Goal: Task Accomplishment & Management: Manage account settings

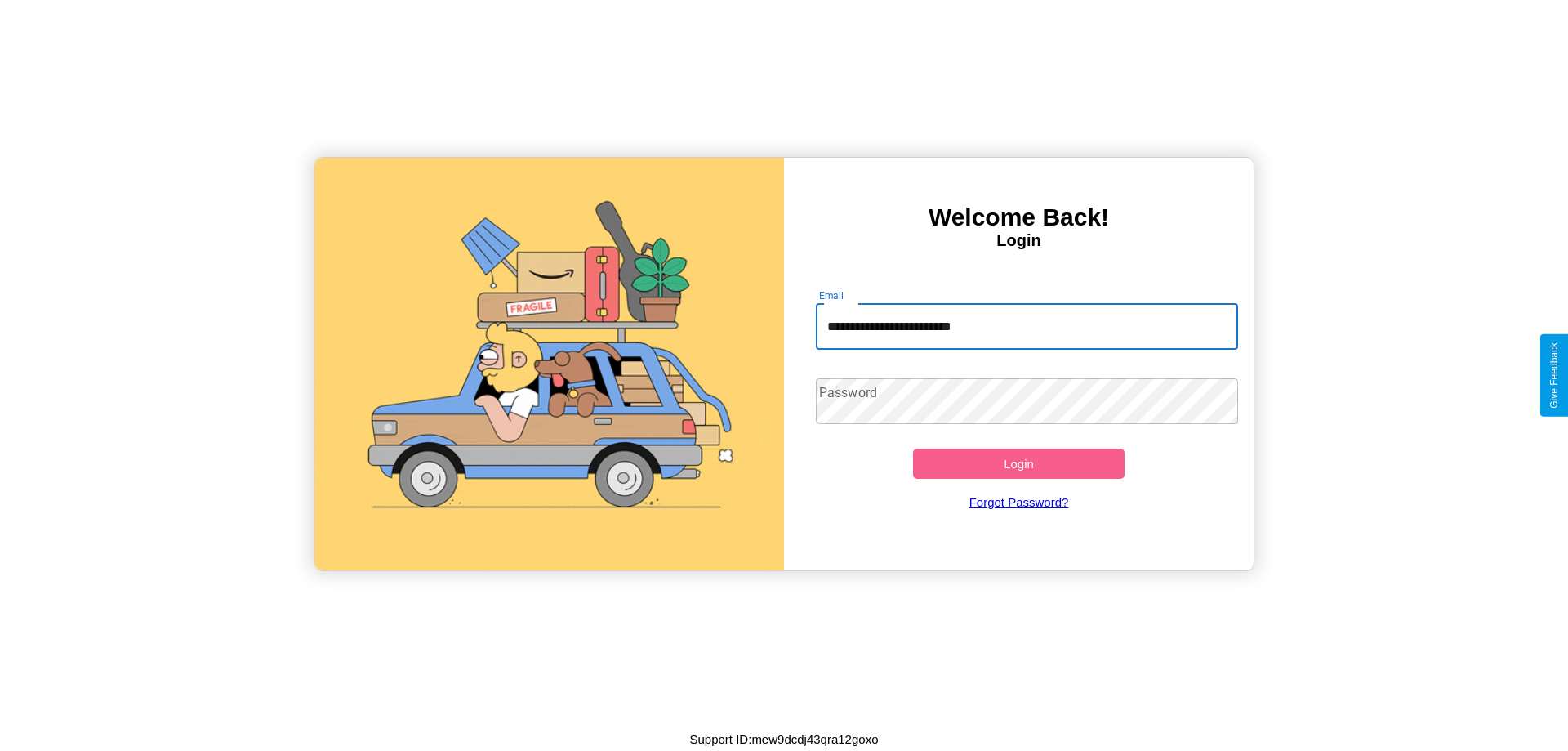
type input "**********"
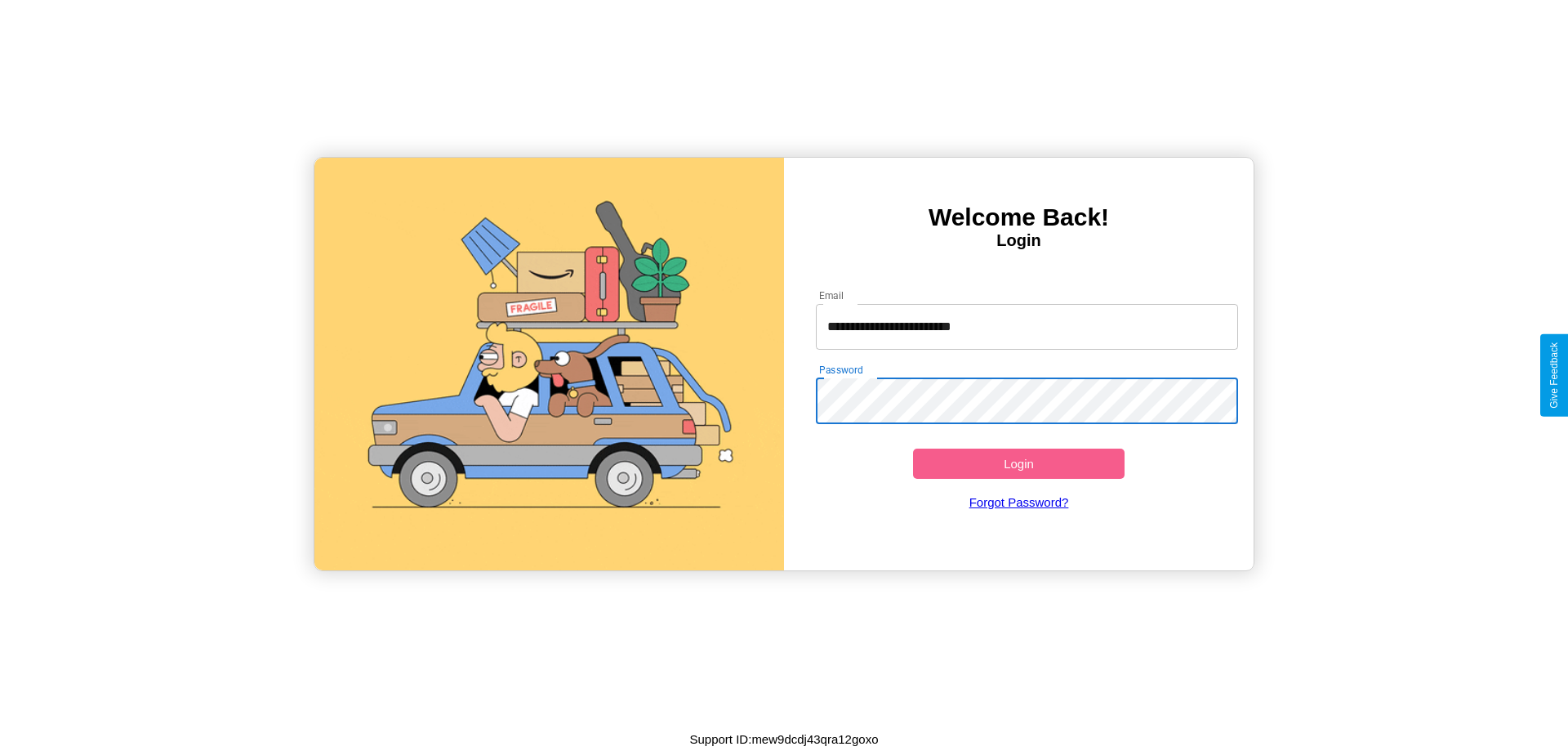
click at [1018, 463] on button "Login" at bounding box center [1018, 463] width 211 height 31
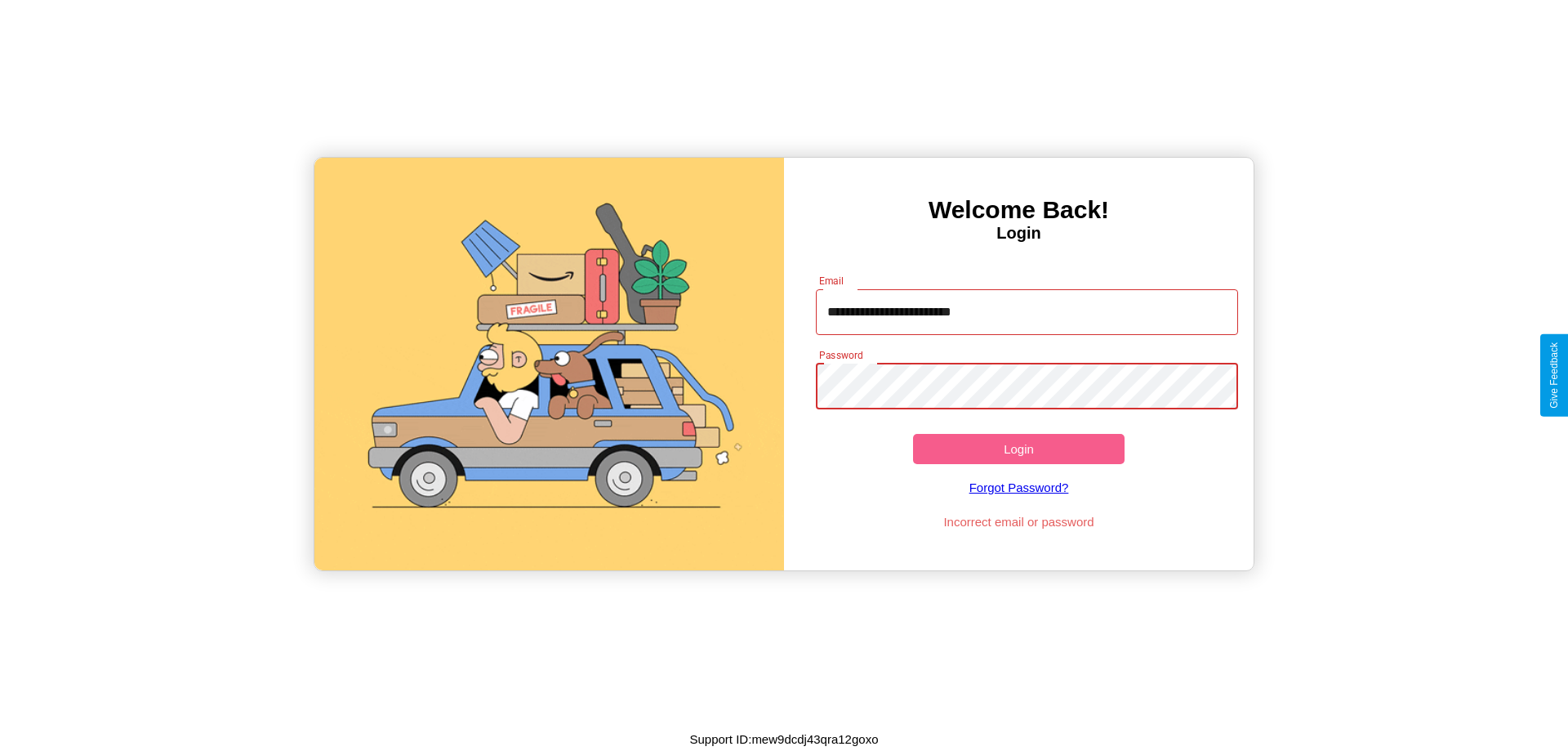
click at [1018, 448] on button "Login" at bounding box center [1018, 449] width 211 height 31
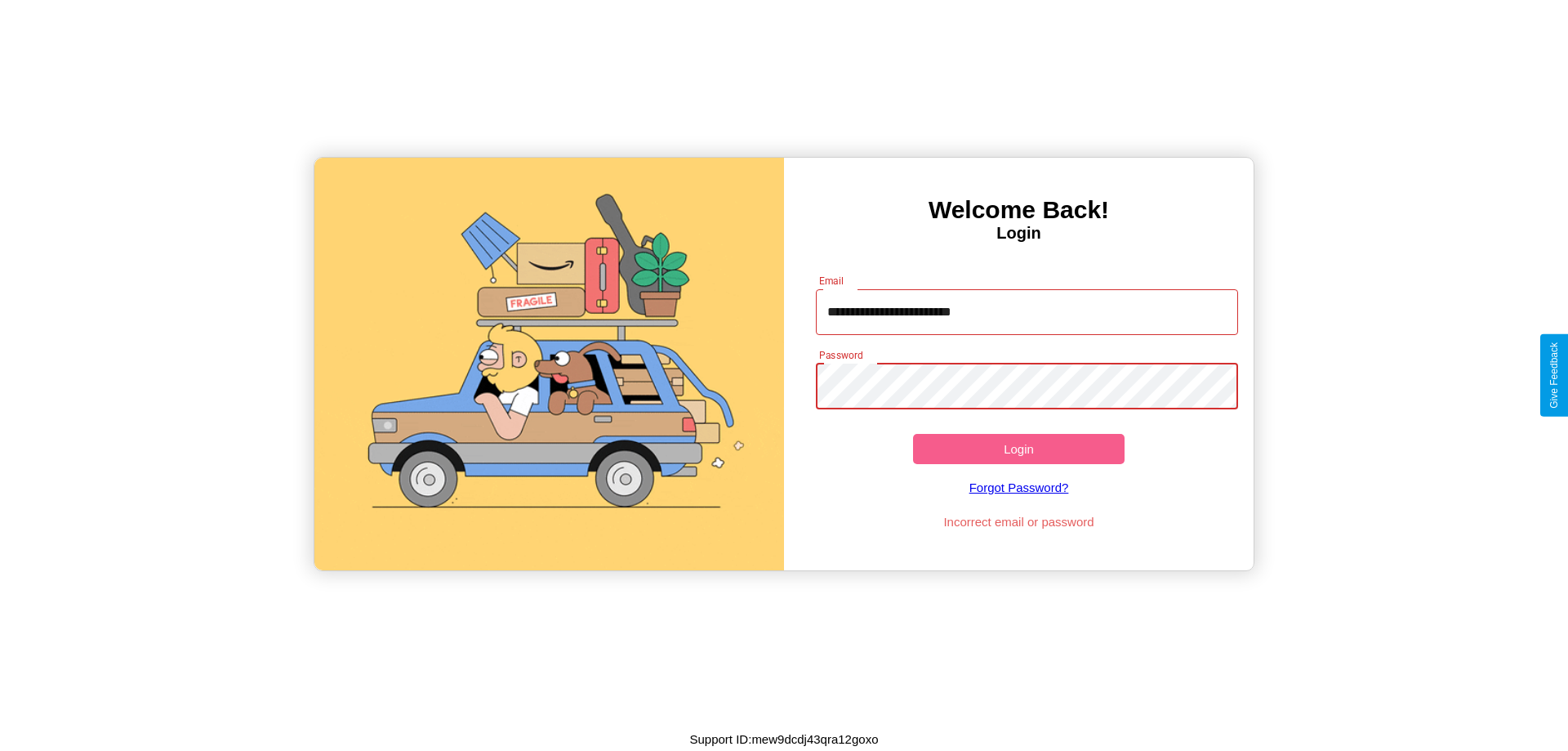
click at [1018, 448] on button "Login" at bounding box center [1018, 449] width 211 height 31
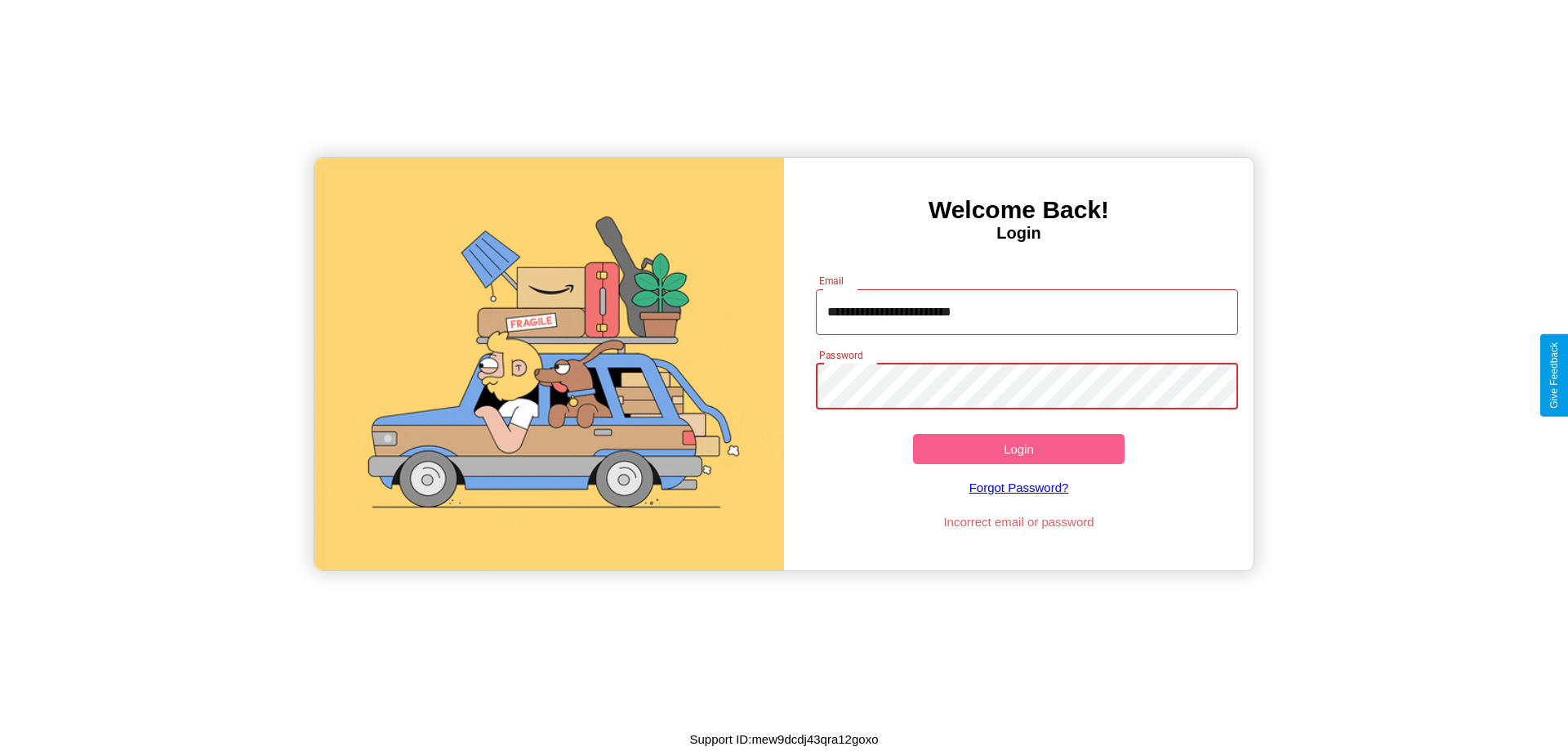
click at [1018, 448] on button "Login" at bounding box center [1018, 449] width 211 height 31
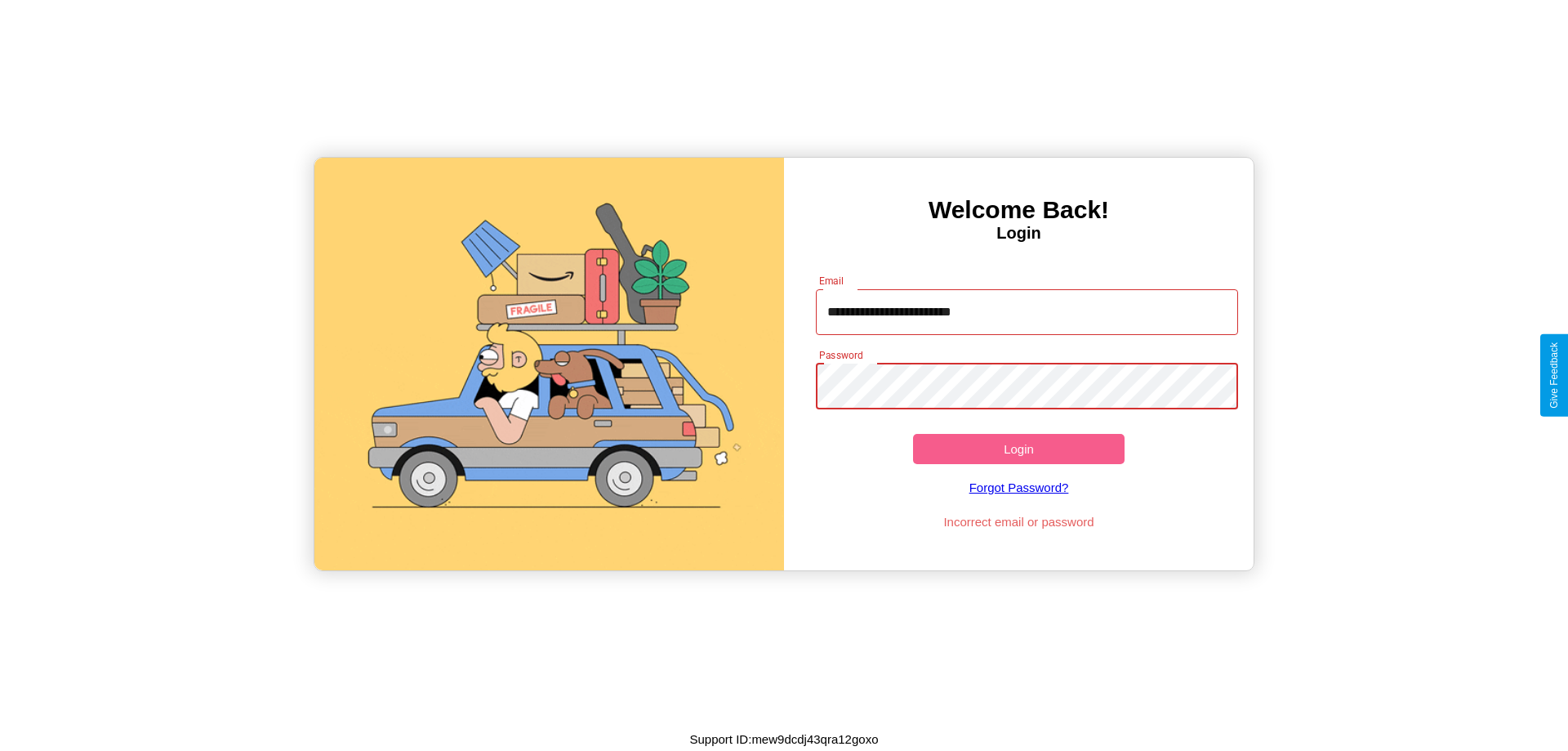
click at [1018, 448] on button "Login" at bounding box center [1018, 449] width 211 height 31
